Goal: Find specific page/section: Find specific page/section

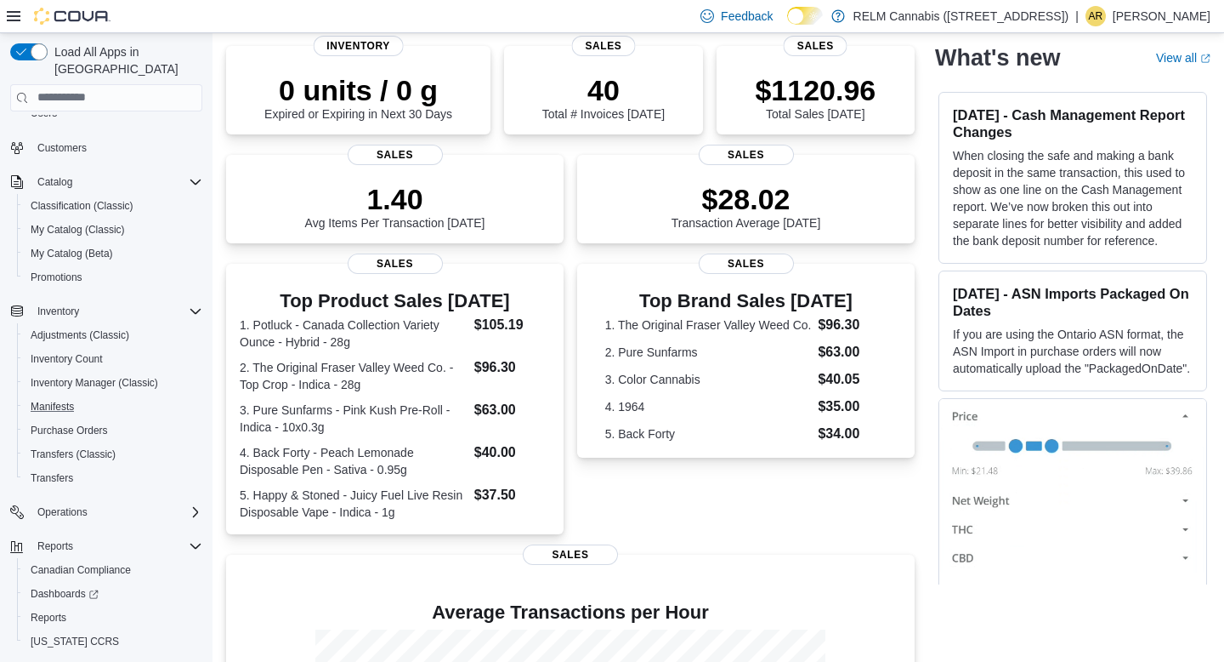
scroll to position [132, 0]
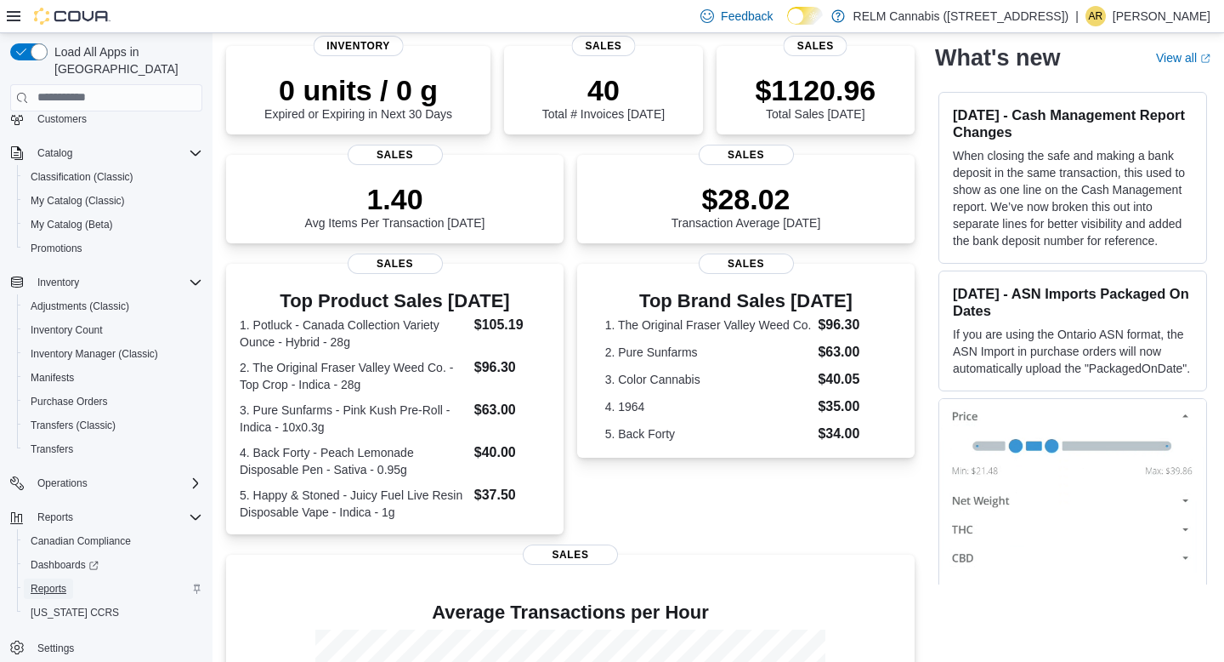
click at [48, 582] on span "Reports" at bounding box center [49, 589] width 36 height 14
